Goal: Transaction & Acquisition: Purchase product/service

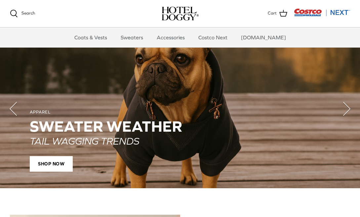
scroll to position [458, 0]
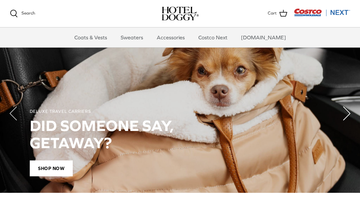
click at [346, 114] on polyline "Next" at bounding box center [346, 113] width 7 height 13
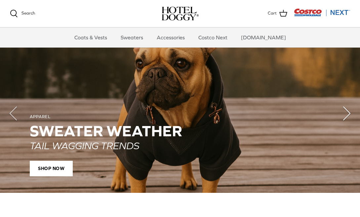
click at [346, 114] on polyline "Next" at bounding box center [346, 113] width 7 height 13
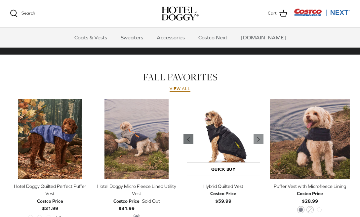
scroll to position [263, 0]
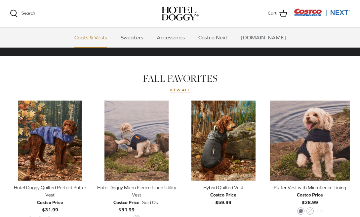
click at [100, 40] on link "Coats & Vests" at bounding box center [90, 37] width 45 height 20
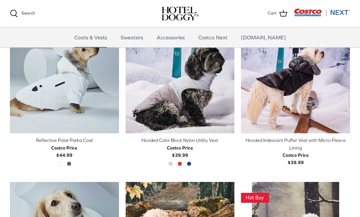
scroll to position [491, 0]
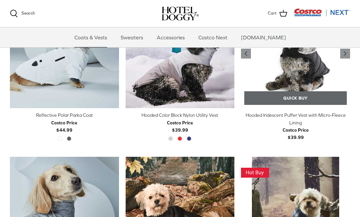
click at [285, 97] on link "Quick buy" at bounding box center [295, 98] width 102 height 14
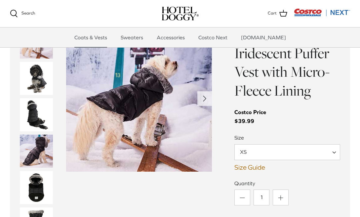
scroll to position [665, 0]
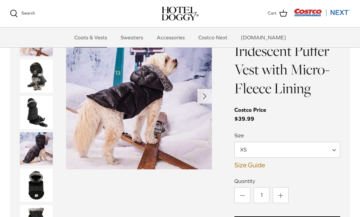
click at [254, 165] on link "Size Guide" at bounding box center [287, 165] width 106 height 8
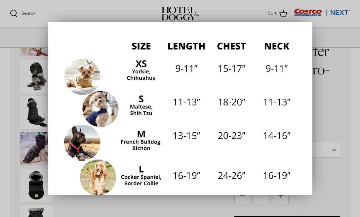
scroll to position [125, 0]
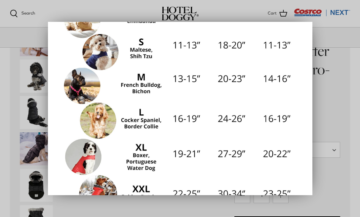
click at [336, 88] on div at bounding box center [180, 108] width 360 height 217
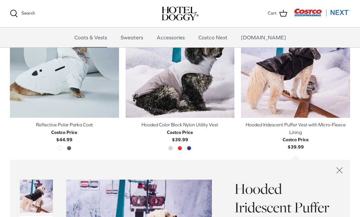
scroll to position [535, 0]
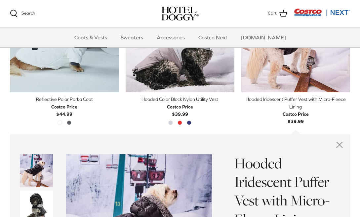
click at [340, 142] on icon "Close quick buy" at bounding box center [339, 144] width 11 height 11
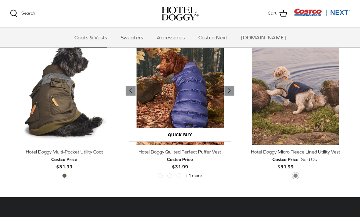
scroll to position [1110, 0]
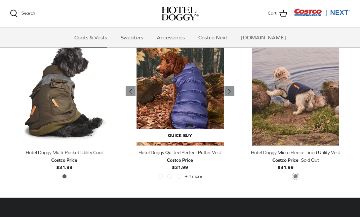
click at [193, 101] on img "Hotel Doggy Quilted Perfect Puffer Vest" at bounding box center [179, 91] width 109 height 109
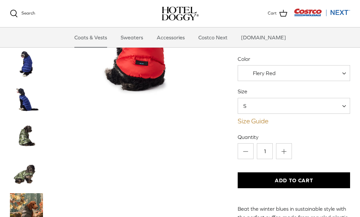
click at [243, 120] on link "Size Guide" at bounding box center [293, 121] width 112 height 8
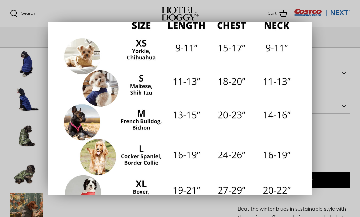
scroll to position [85, 0]
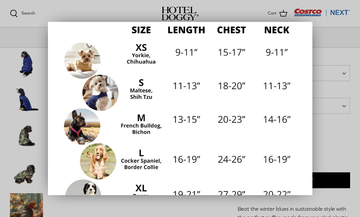
click at [336, 136] on div at bounding box center [180, 108] width 360 height 217
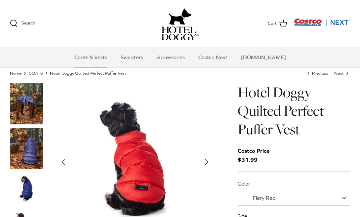
scroll to position [18, 0]
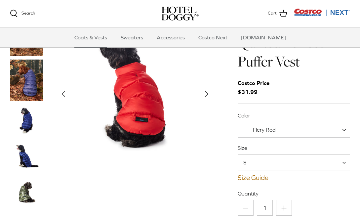
click at [260, 129] on span "Flery Red" at bounding box center [264, 129] width 23 height 6
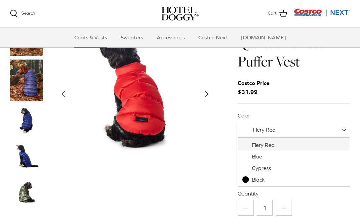
click at [260, 129] on span "Flery Red" at bounding box center [264, 129] width 23 height 6
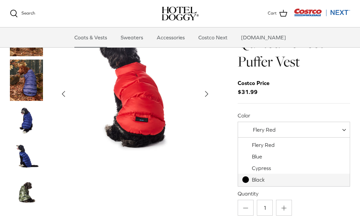
select select "Black"
